Goal: Find specific page/section: Find specific page/section

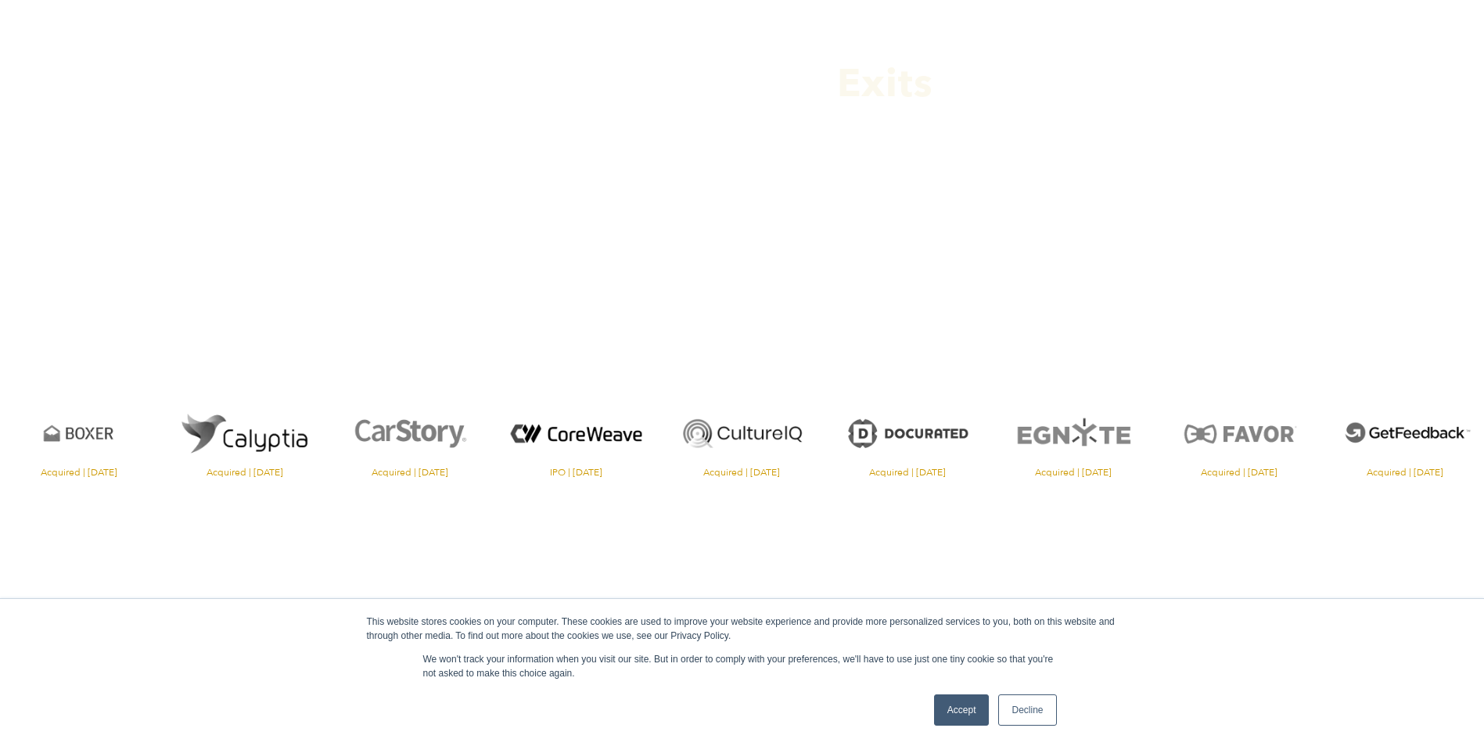
scroll to position [313, 0]
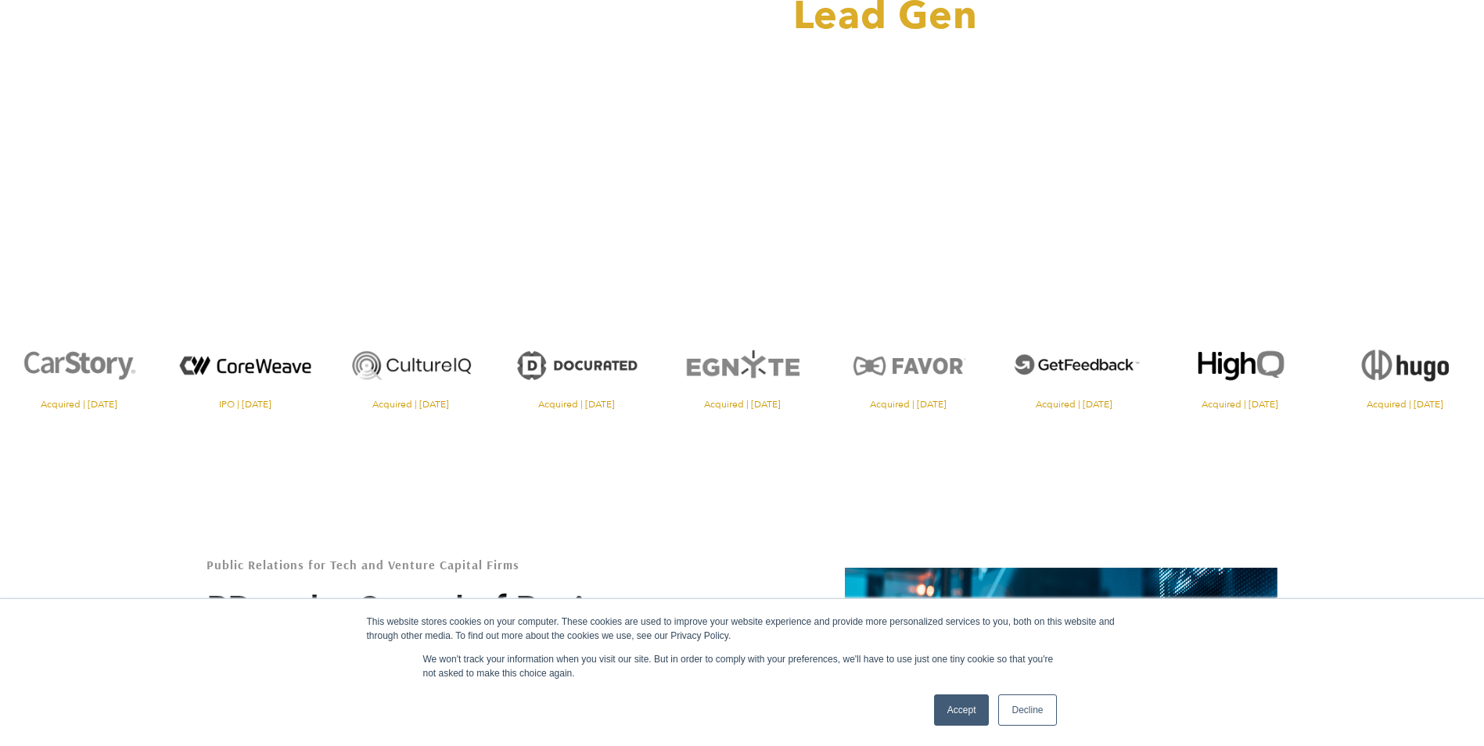
click at [960, 704] on link "Accept" at bounding box center [962, 709] width 56 height 31
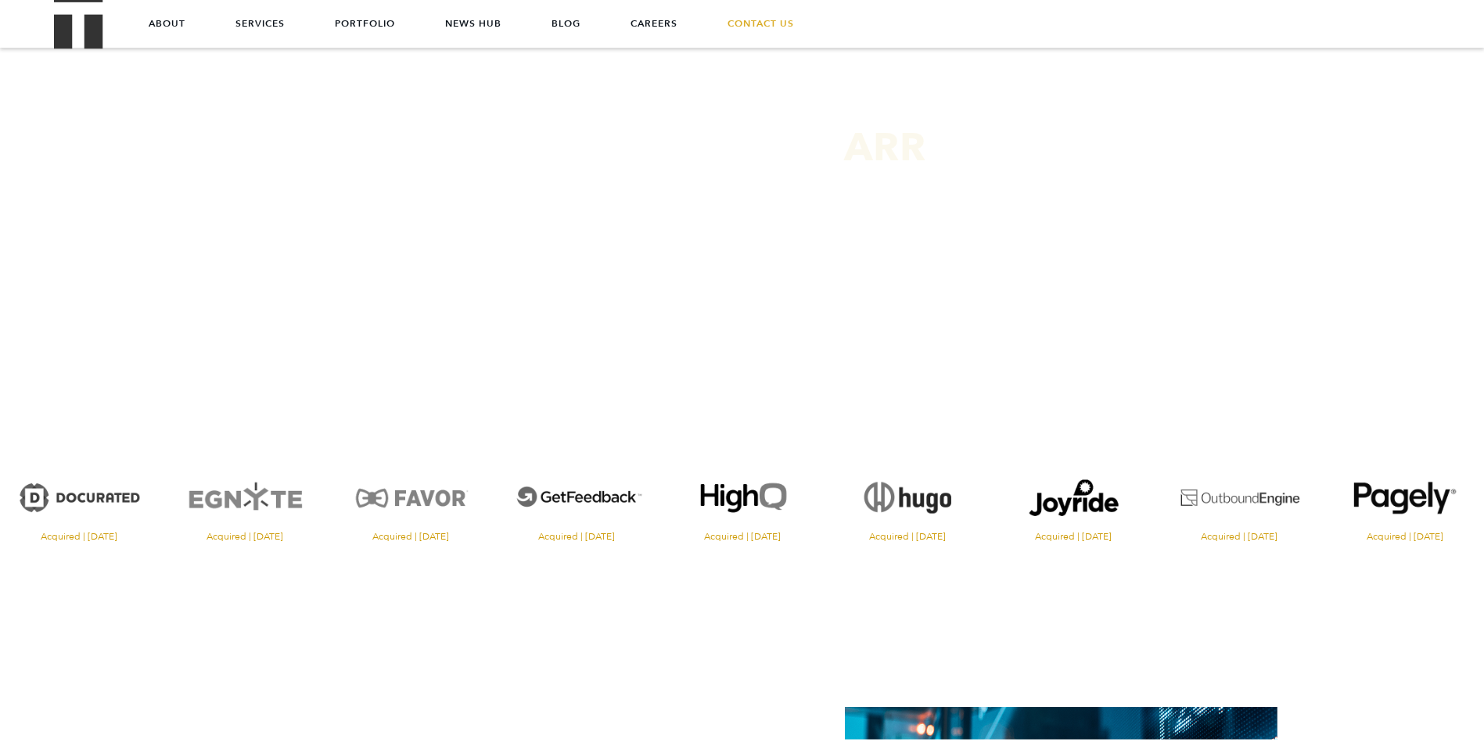
scroll to position [156, 0]
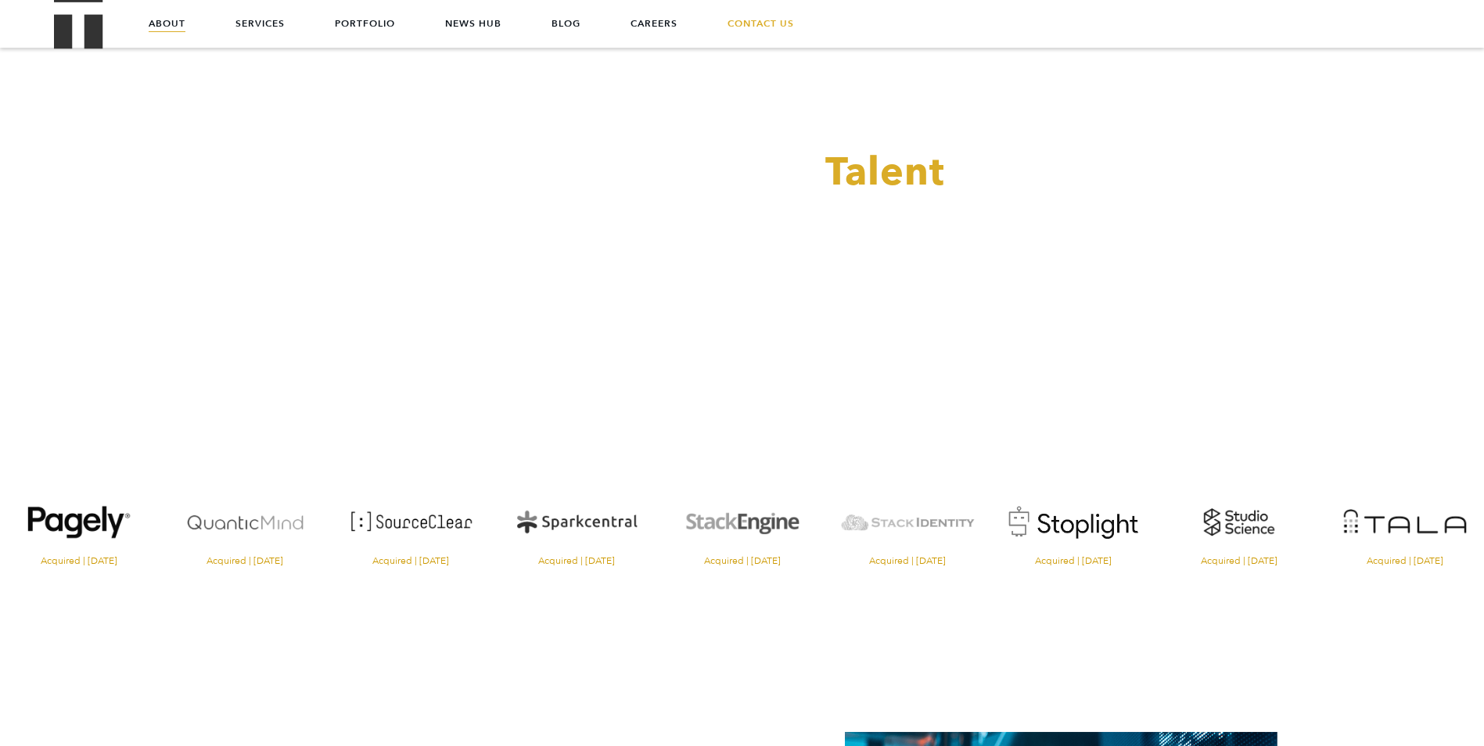
click at [184, 31] on link "About" at bounding box center [167, 23] width 37 height 47
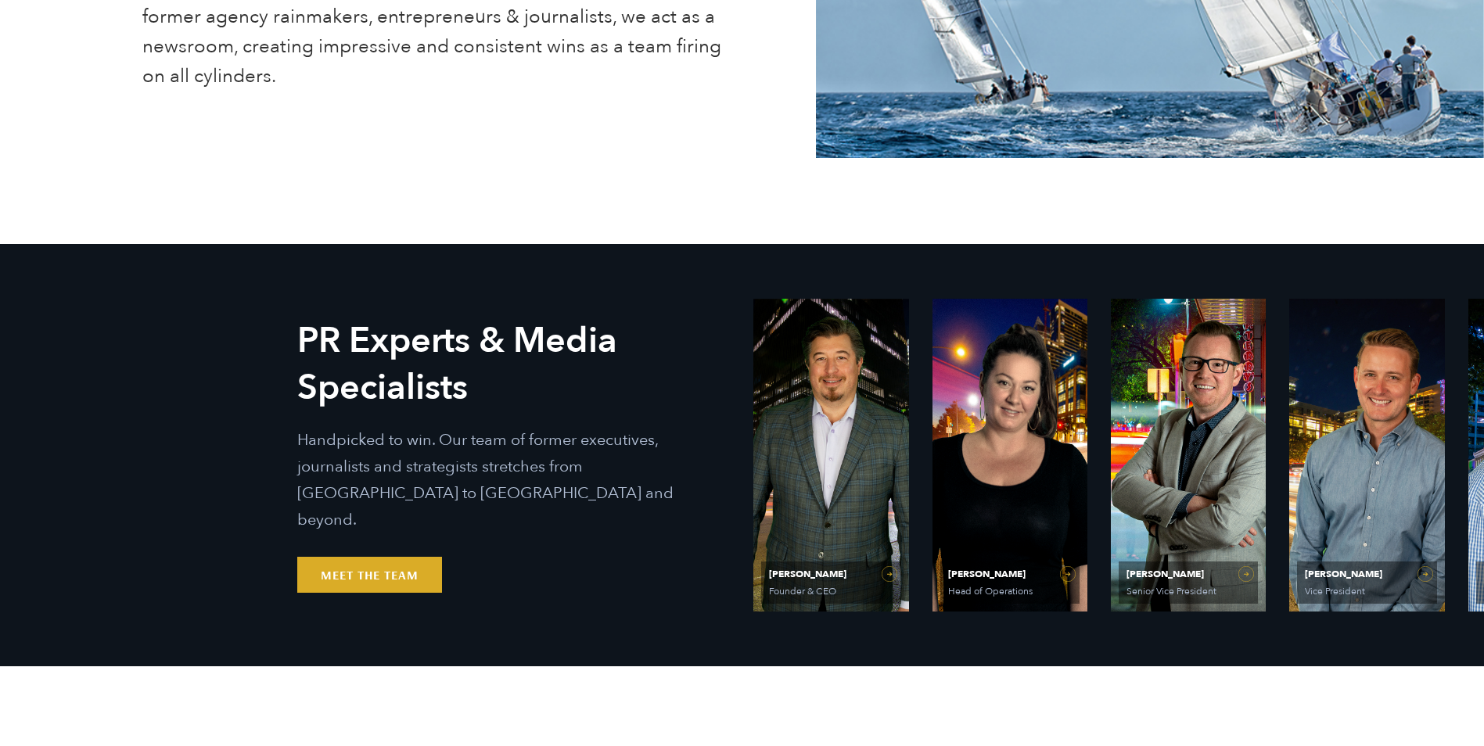
scroll to position [704, 0]
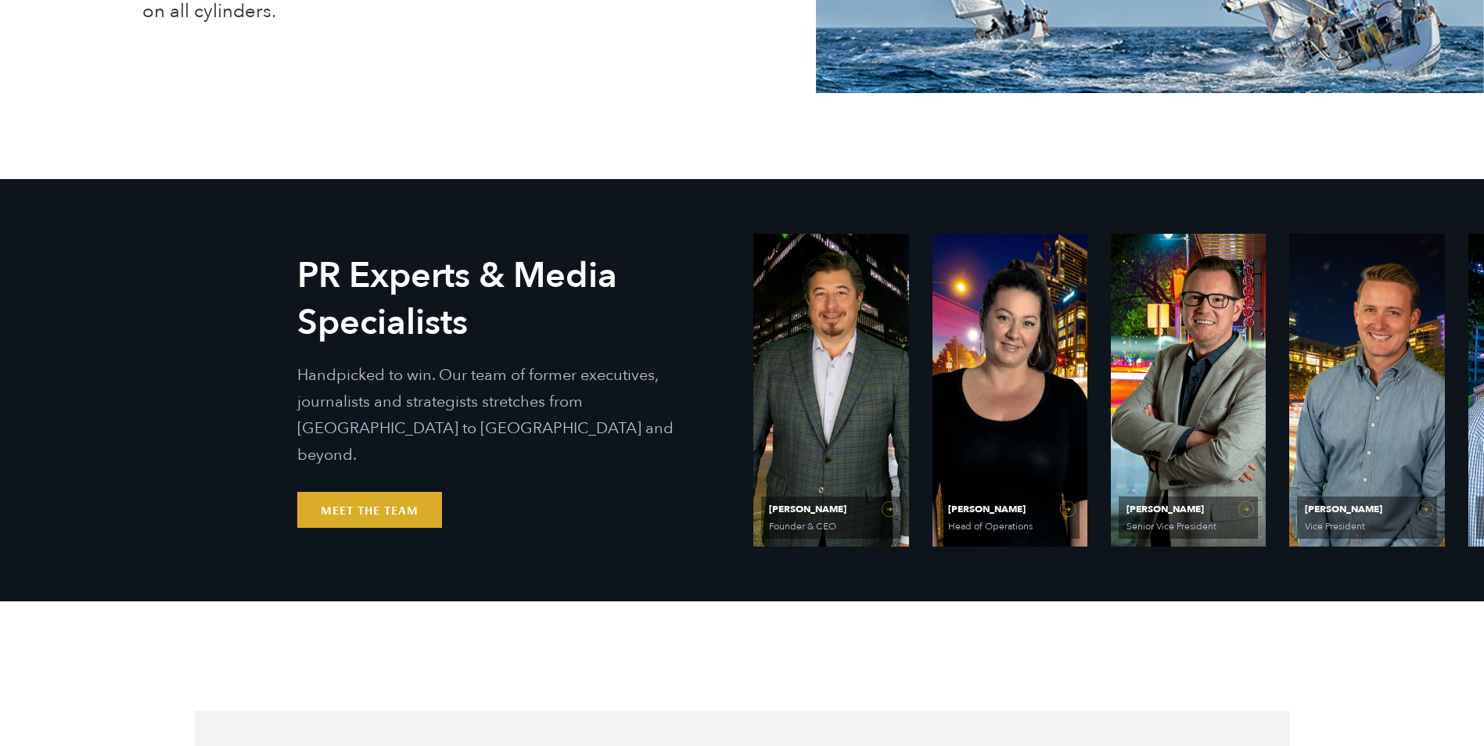
drag, startPoint x: 1208, startPoint y: 573, endPoint x: 1091, endPoint y: 585, distance: 117.9
click at [1100, 587] on div "PR Experts & Media Specialists Handpicked to win. Our team of former executives…" at bounding box center [742, 390] width 1095 height 422
click at [346, 504] on link "Meet the Team" at bounding box center [369, 510] width 145 height 36
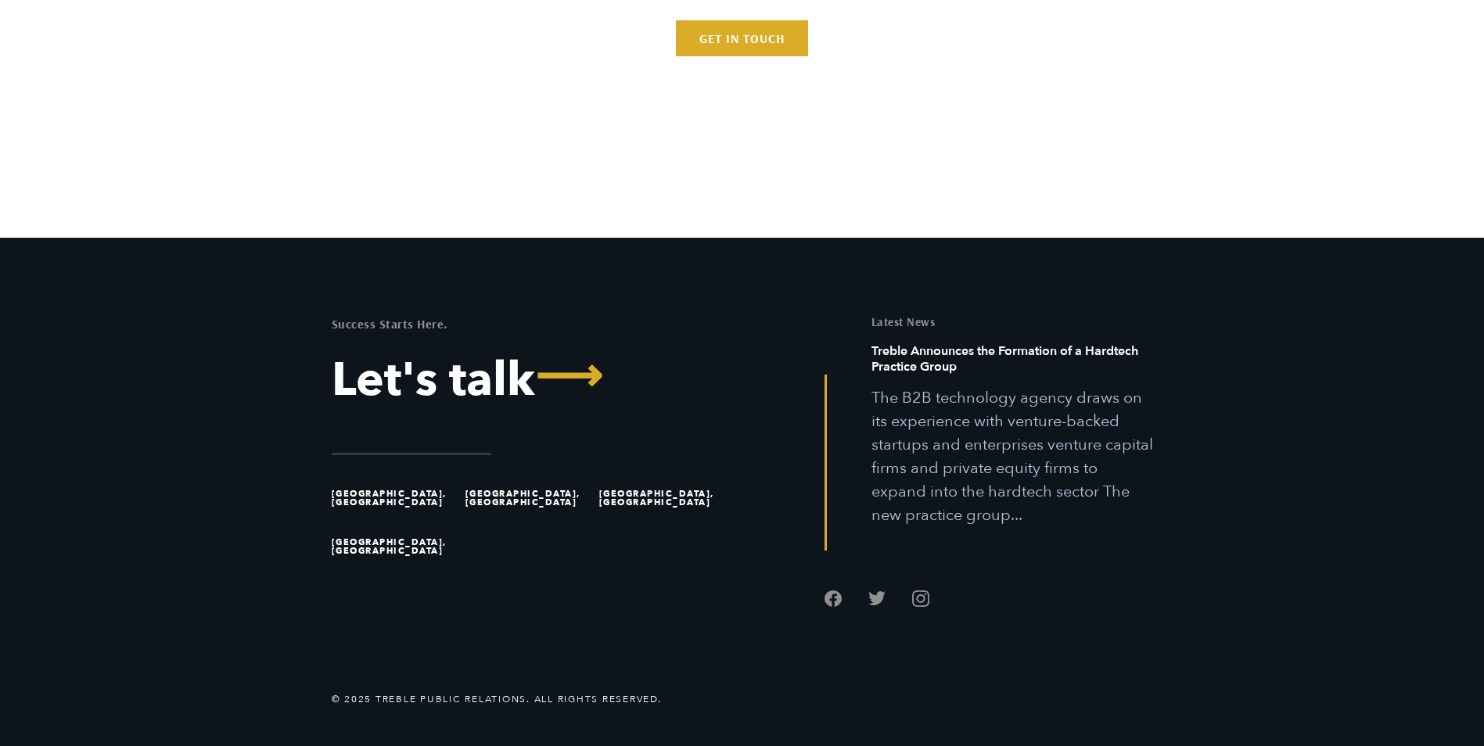
scroll to position [5168, 0]
